Goal: Task Accomplishment & Management: Manage account settings

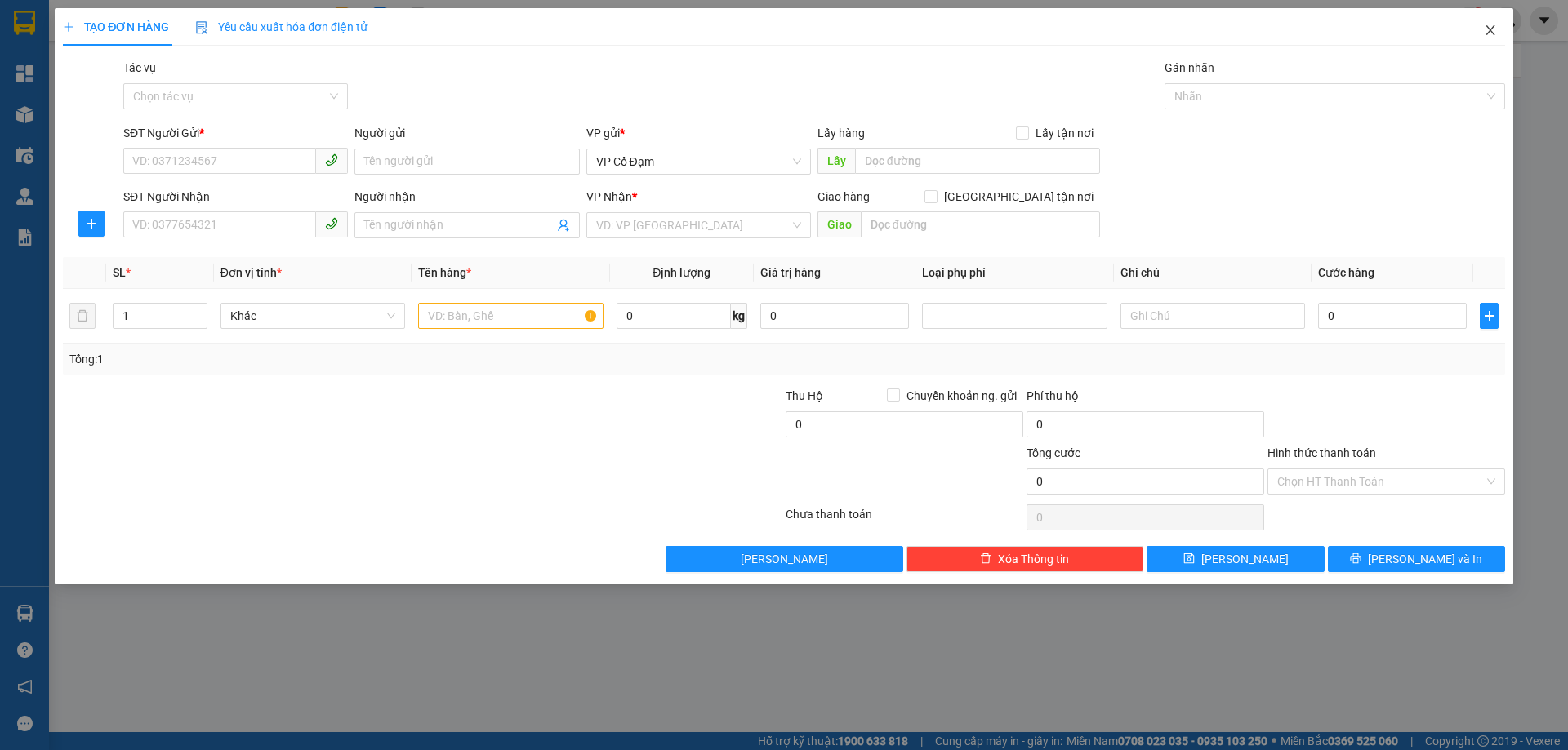
click at [1491, 29] on icon "close" at bounding box center [1490, 29] width 9 height 10
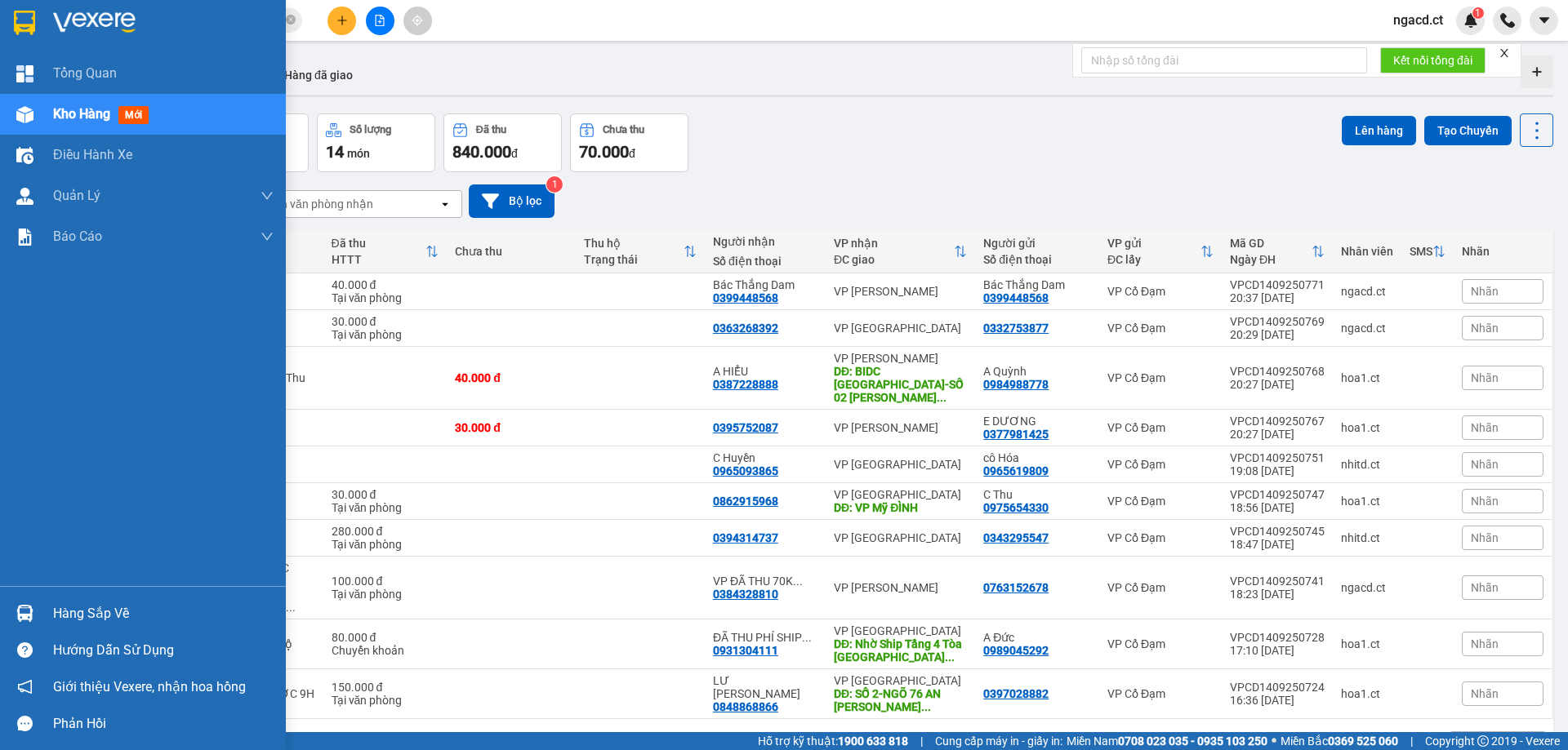
scroll to position [76, 0]
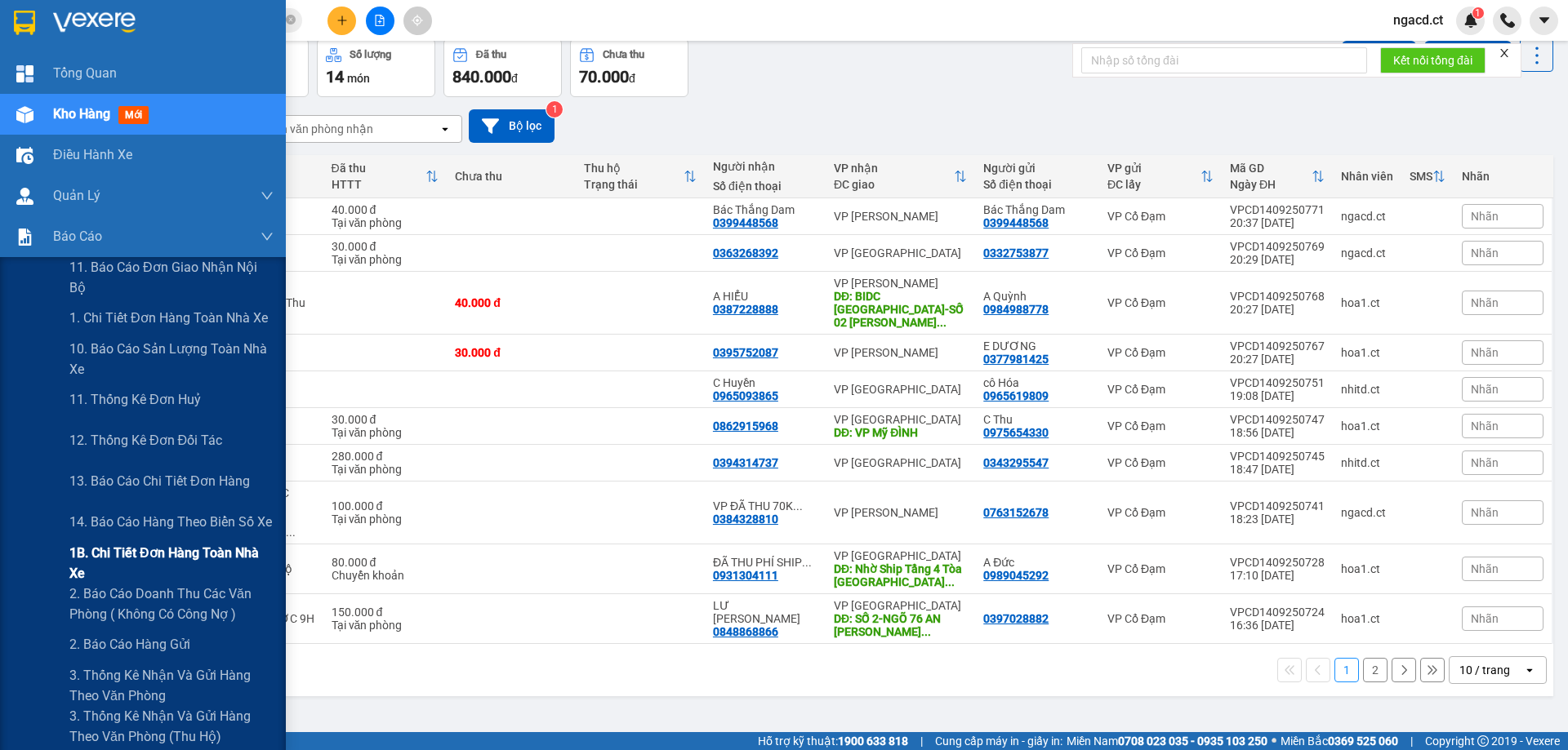
click at [89, 546] on span "1B. Chi tiết đơn hàng toàn nhà xe" at bounding box center [171, 563] width 204 height 41
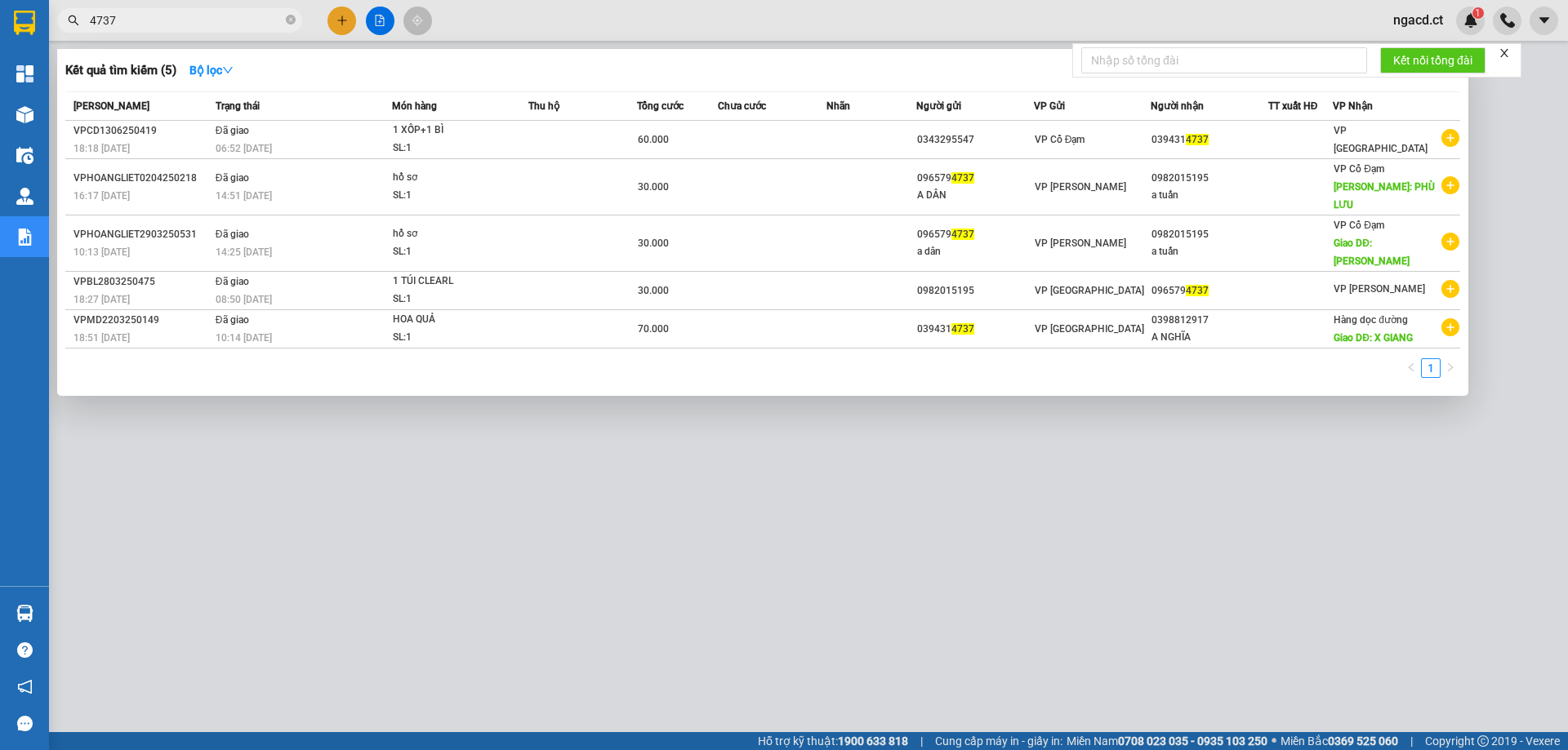
click at [261, 18] on input "4737" at bounding box center [185, 19] width 193 height 18
type input "4"
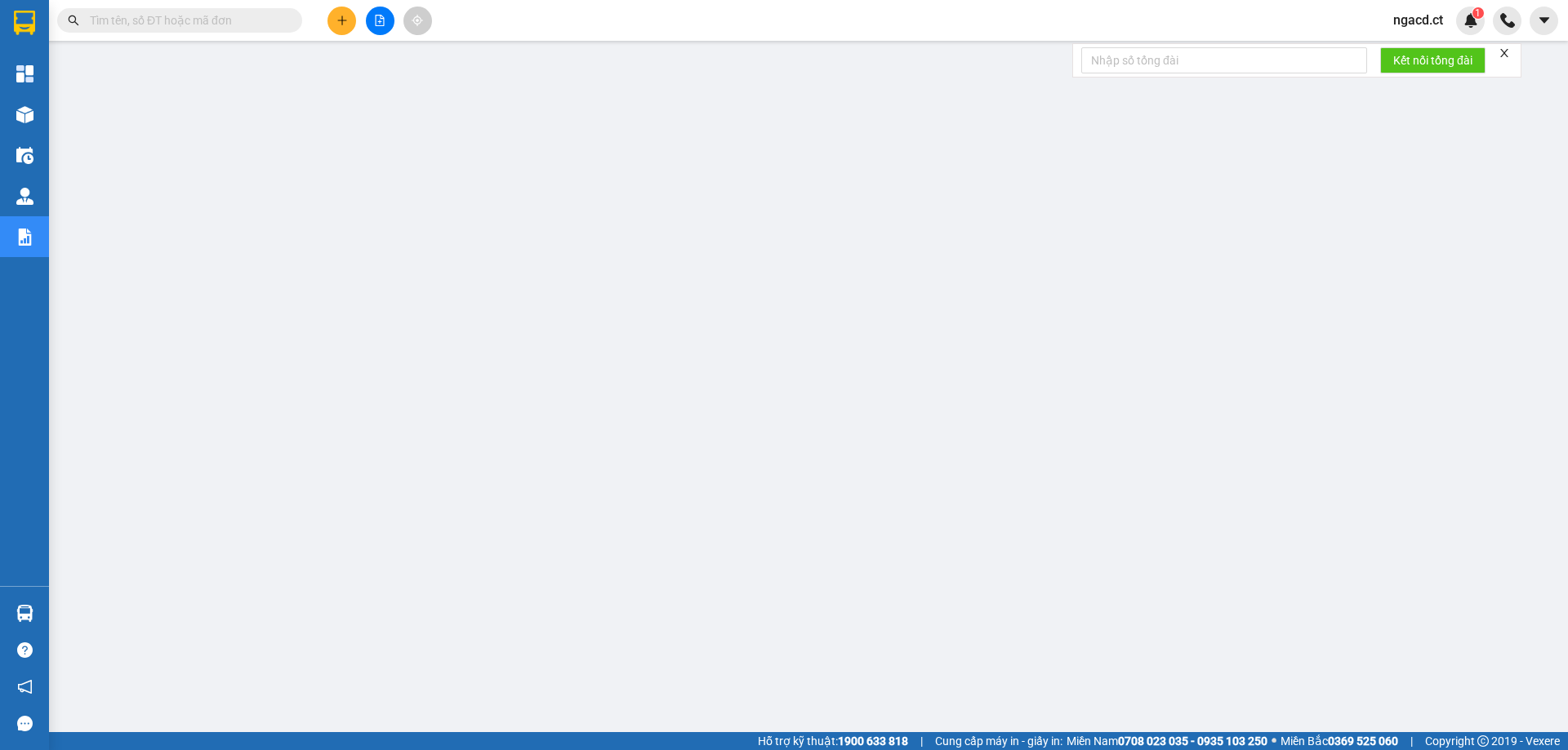
click at [261, 17] on input "text" at bounding box center [185, 19] width 193 height 18
paste input "0394314737"
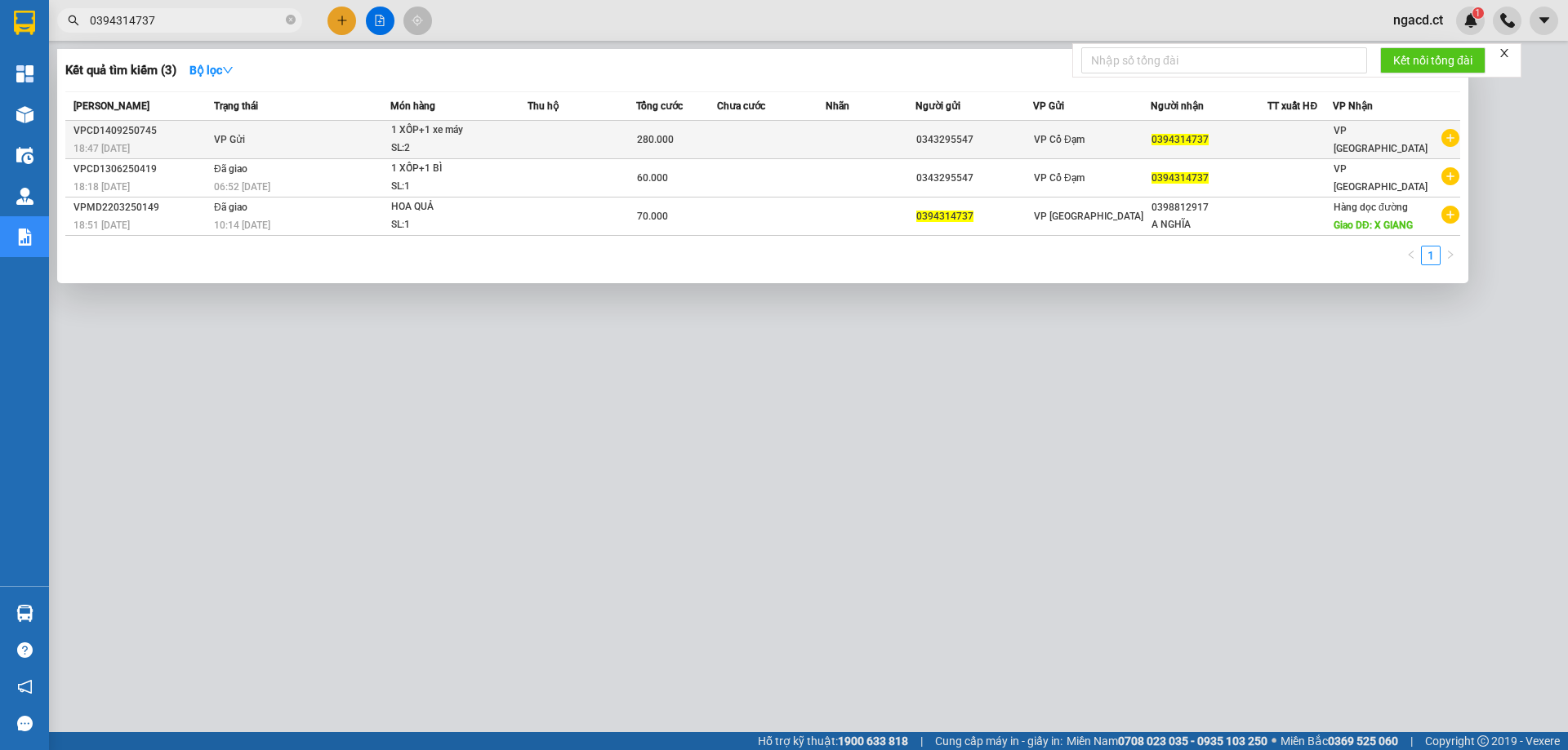
type input "0394314737"
click at [394, 144] on div "SL: 2" at bounding box center [452, 147] width 123 height 18
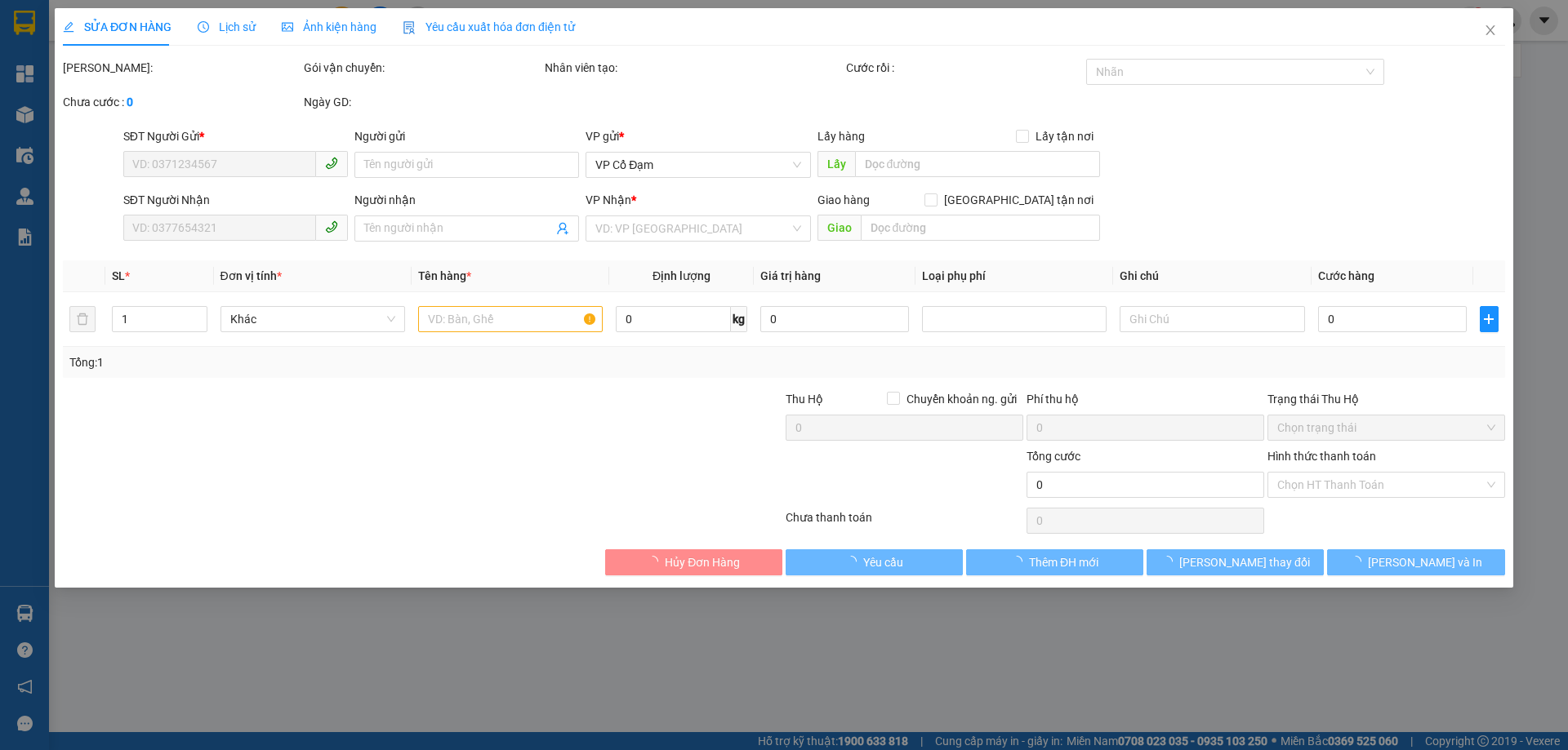
type input "0343295547"
type input "0394314737"
type input "280.000"
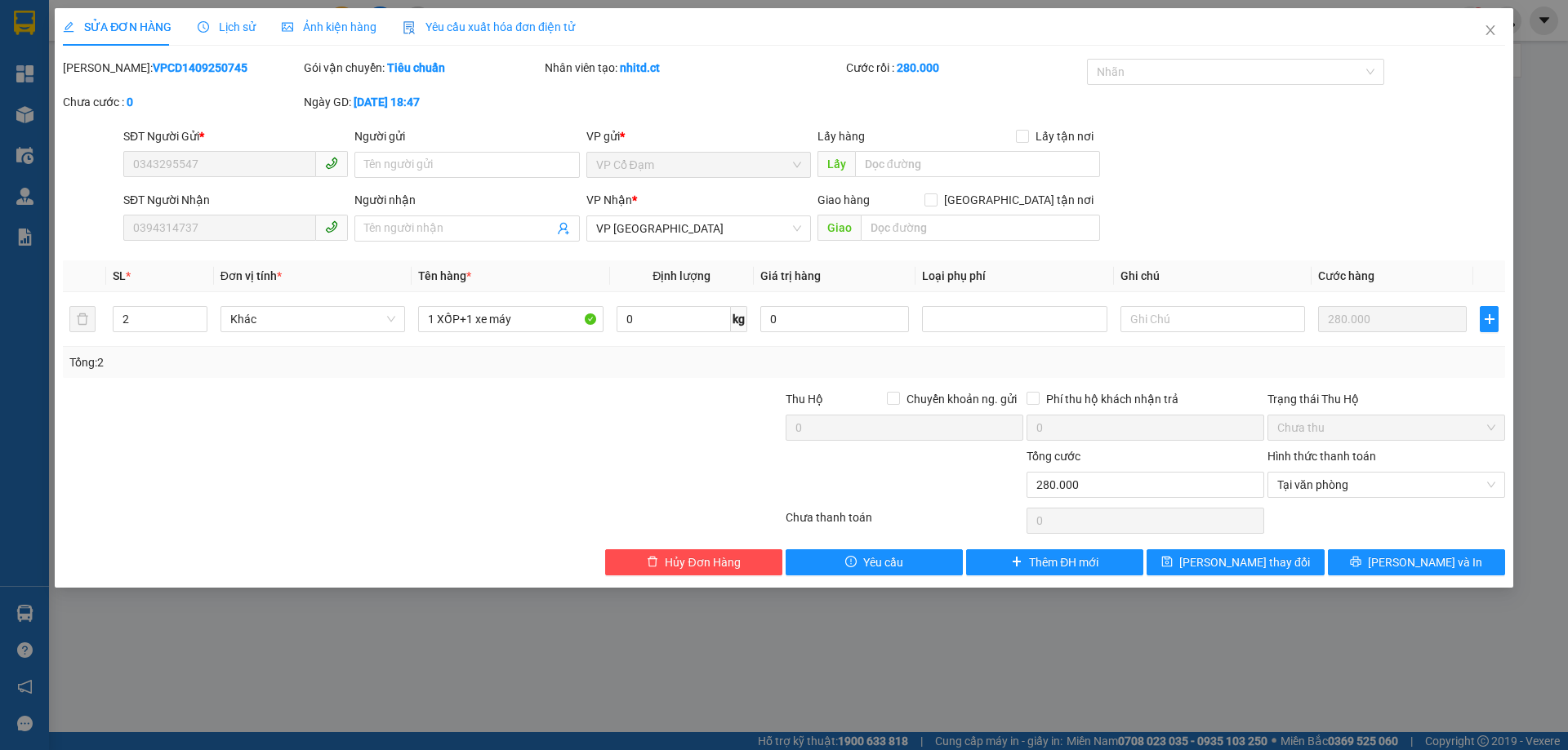
click at [247, 29] on span "Lịch sử" at bounding box center [226, 27] width 58 height 13
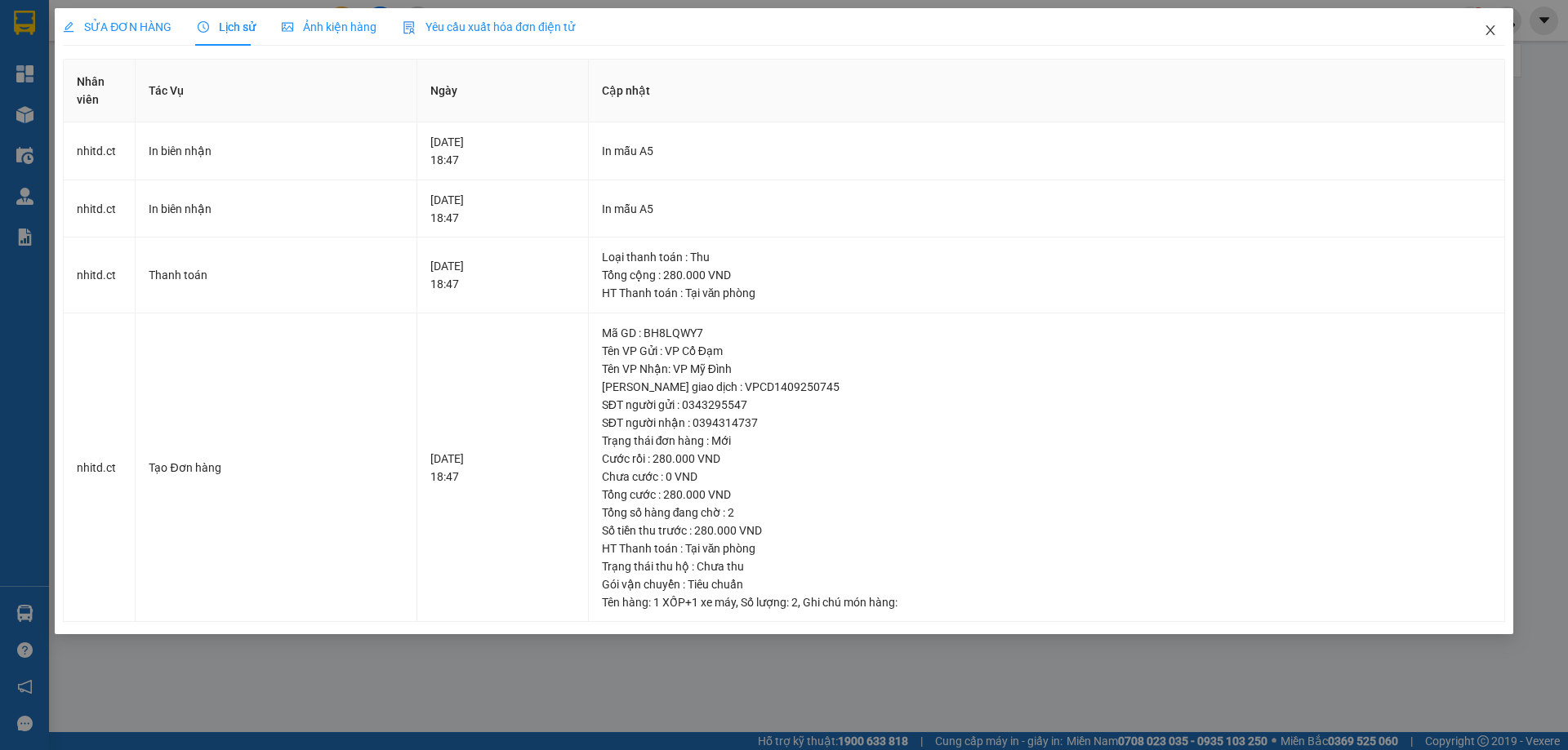
click at [1495, 33] on icon "close" at bounding box center [1491, 30] width 13 height 13
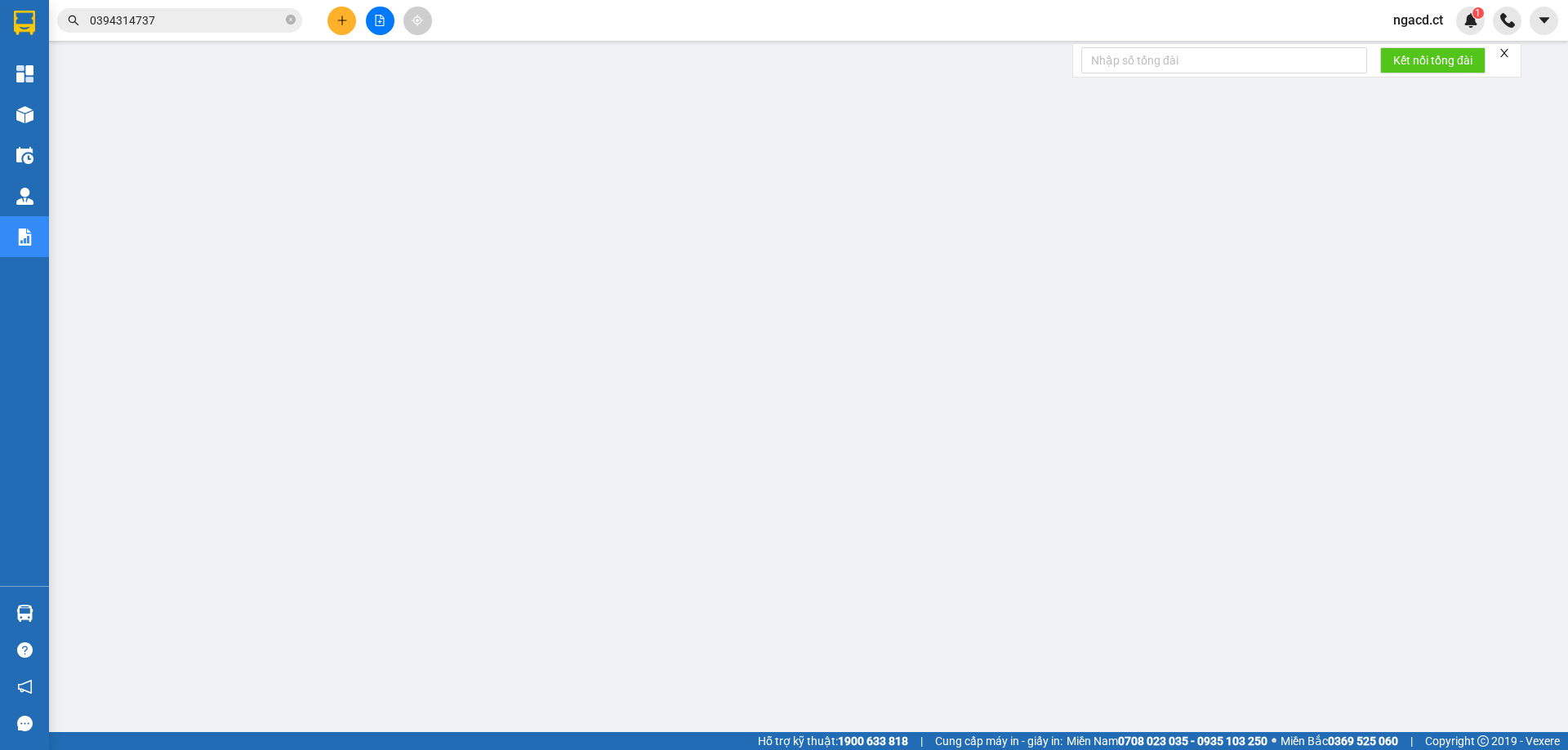
click at [1419, 20] on span "ngacd.ct" at bounding box center [1418, 20] width 76 height 20
click at [1425, 50] on span "Đăng xuất" at bounding box center [1440, 50] width 68 height 18
